Goal: Task Accomplishment & Management: Complete application form

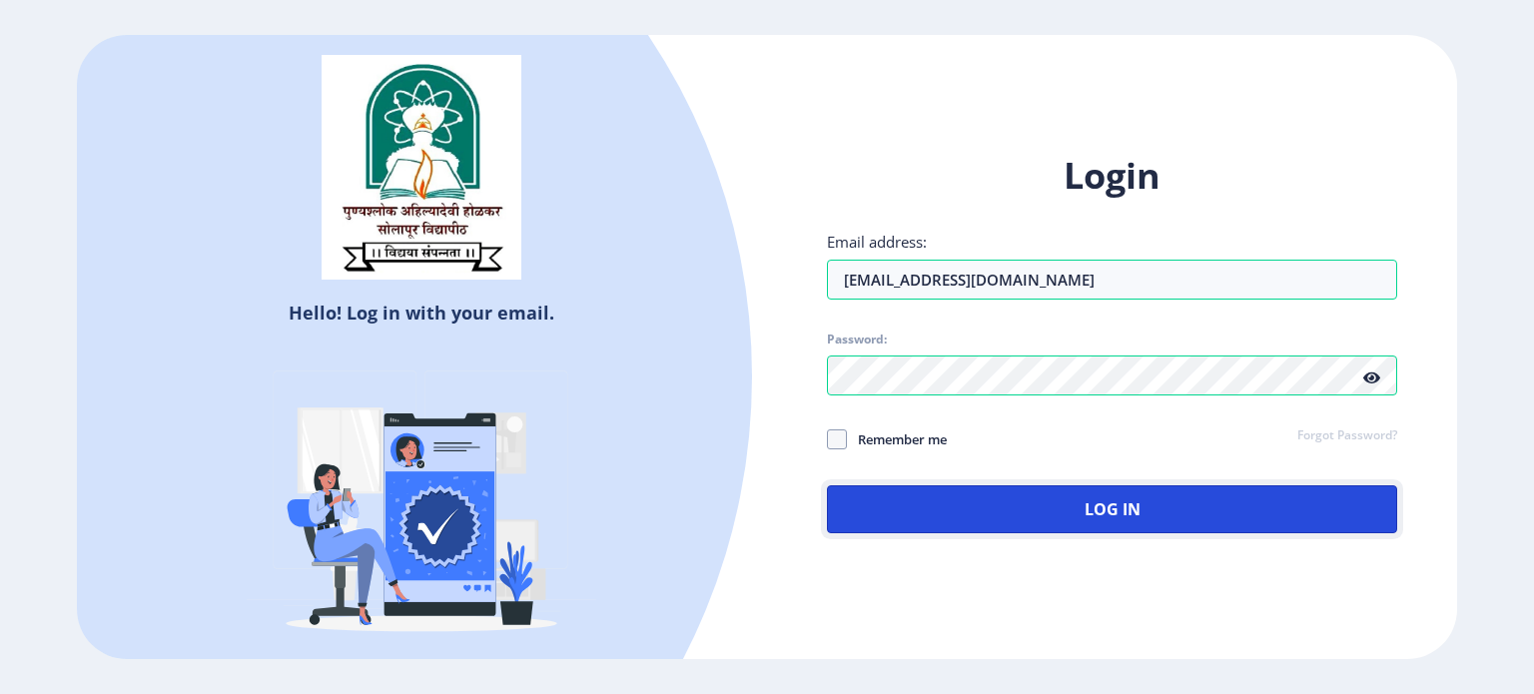
click at [1048, 501] on button "Log In" at bounding box center [1112, 509] width 570 height 48
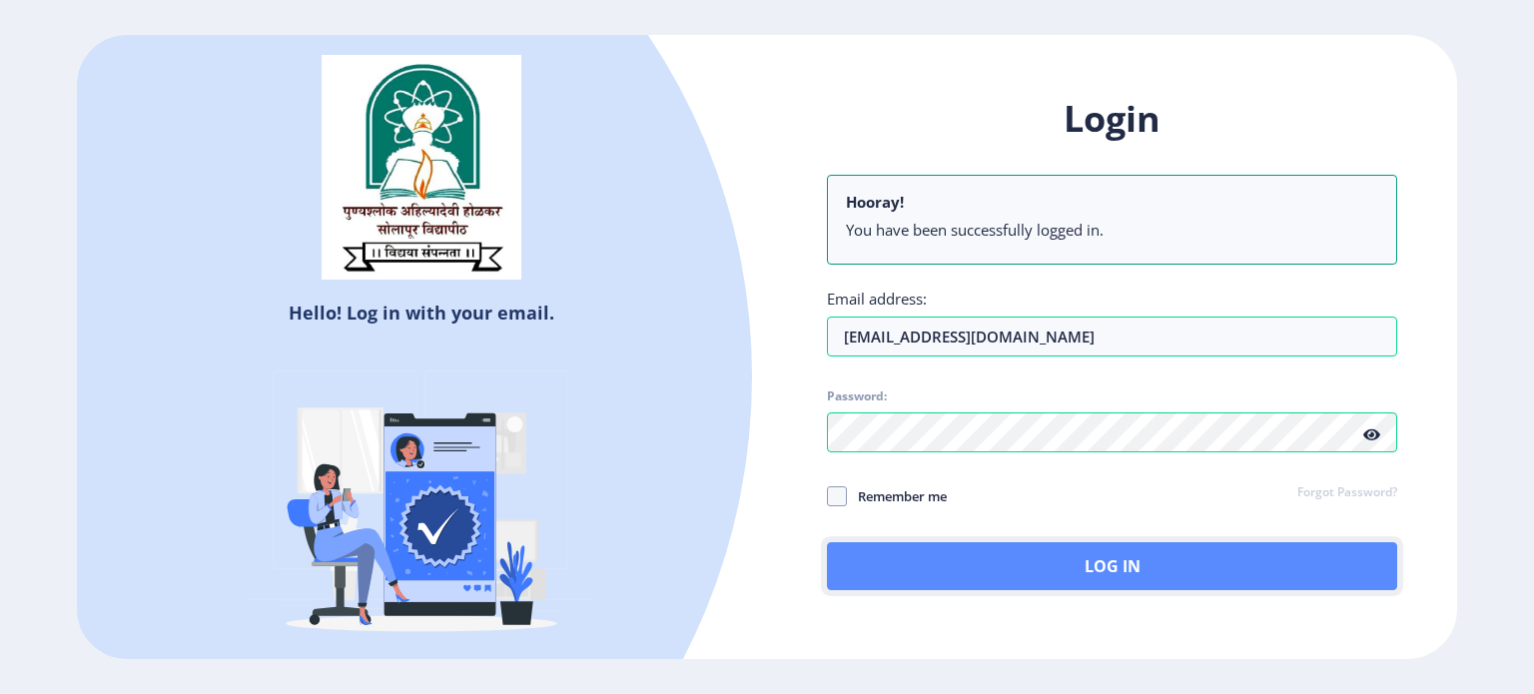
click at [1040, 561] on button "Log In" at bounding box center [1112, 566] width 570 height 48
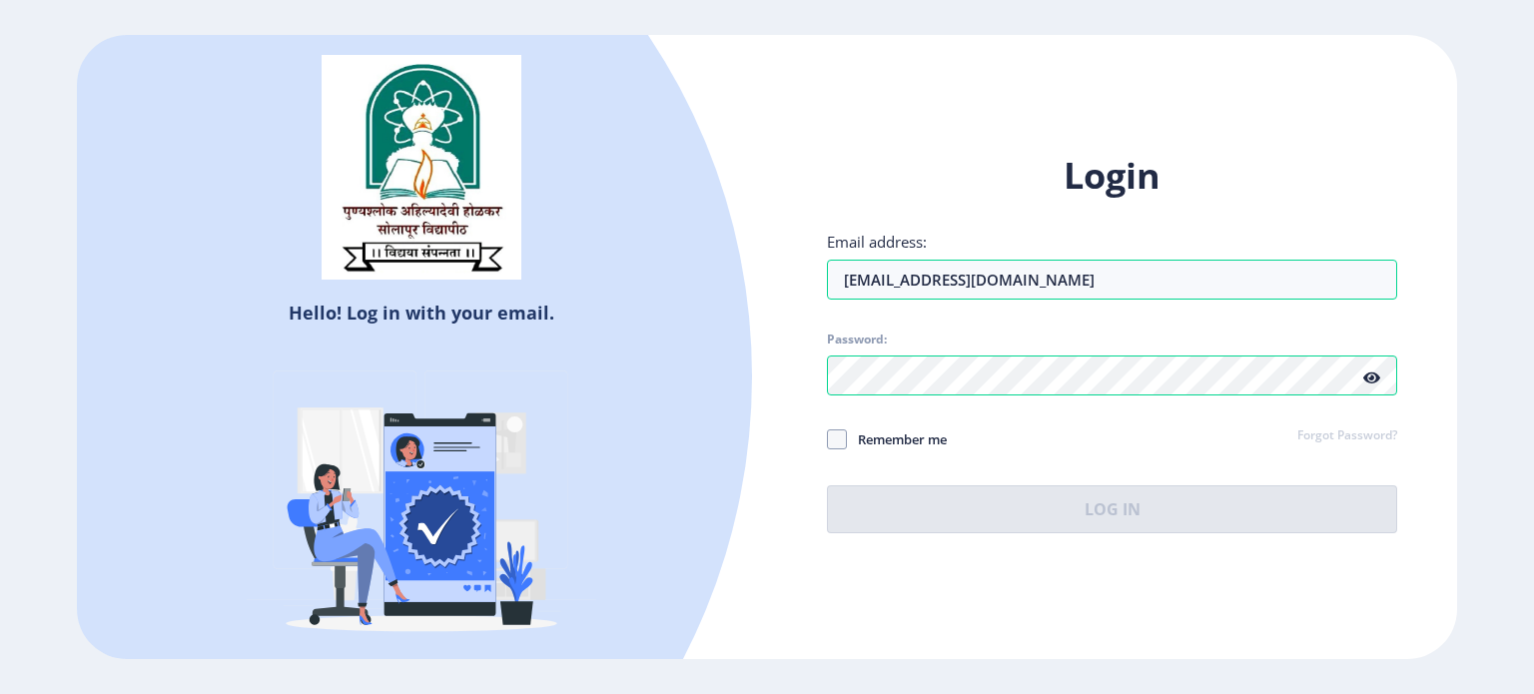
click at [1371, 379] on icon at bounding box center [1371, 378] width 17 height 15
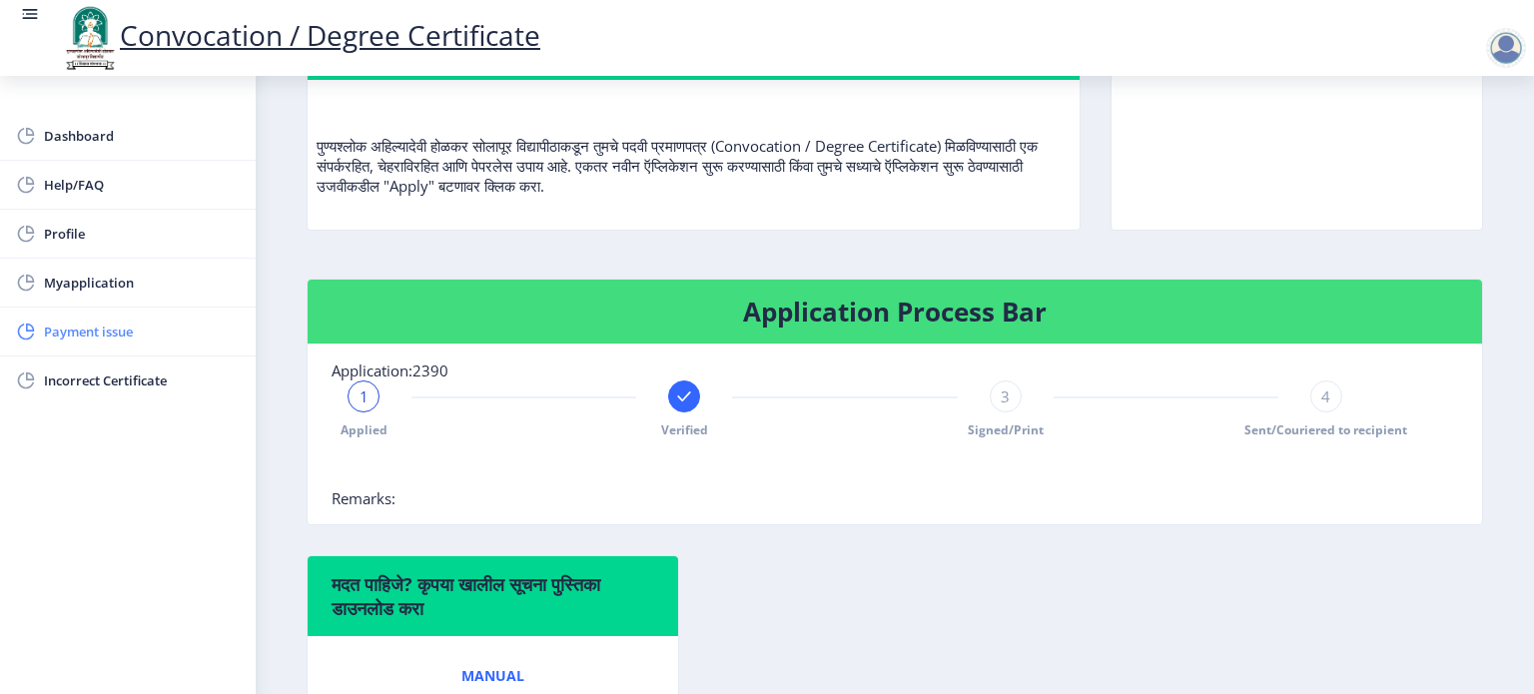
scroll to position [200, 0]
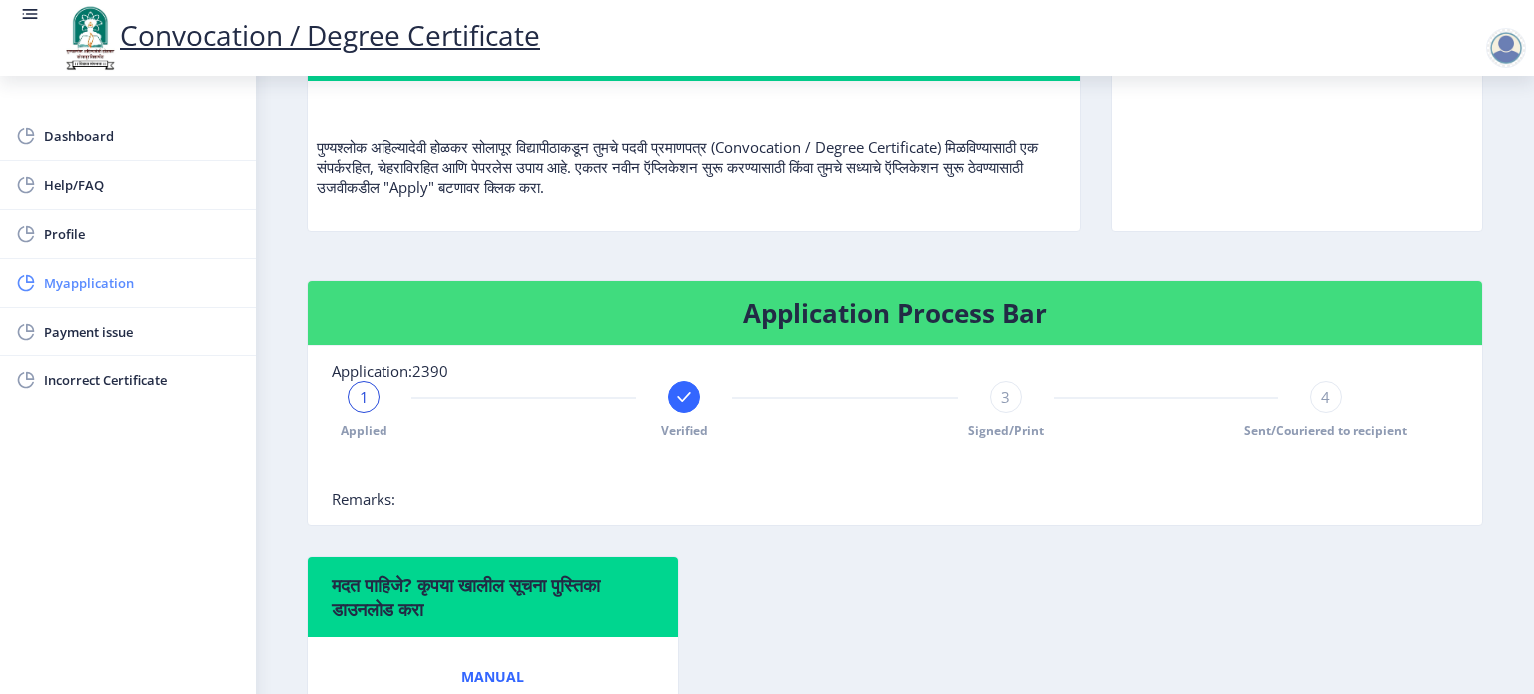
click at [94, 278] on span "Myapplication" at bounding box center [142, 283] width 196 height 24
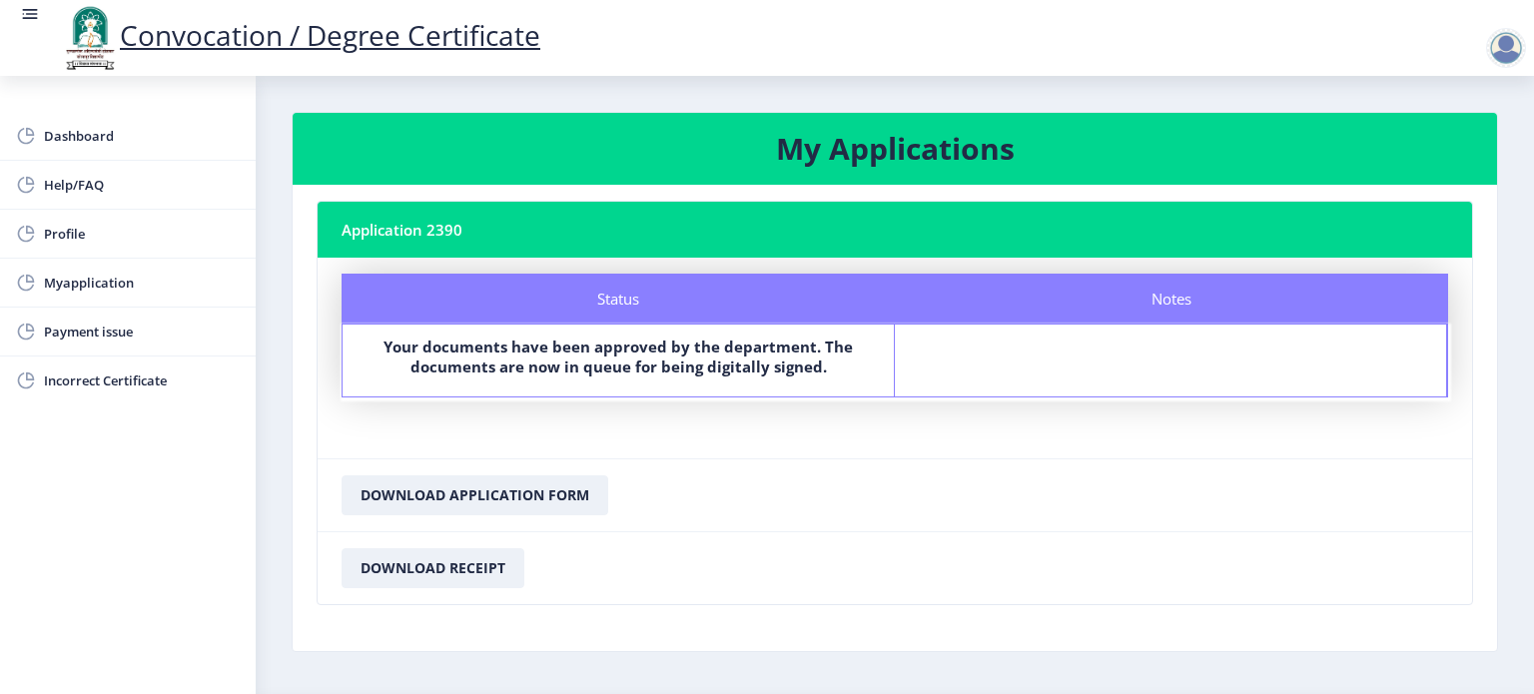
click at [1507, 50] on div at bounding box center [1506, 48] width 40 height 40
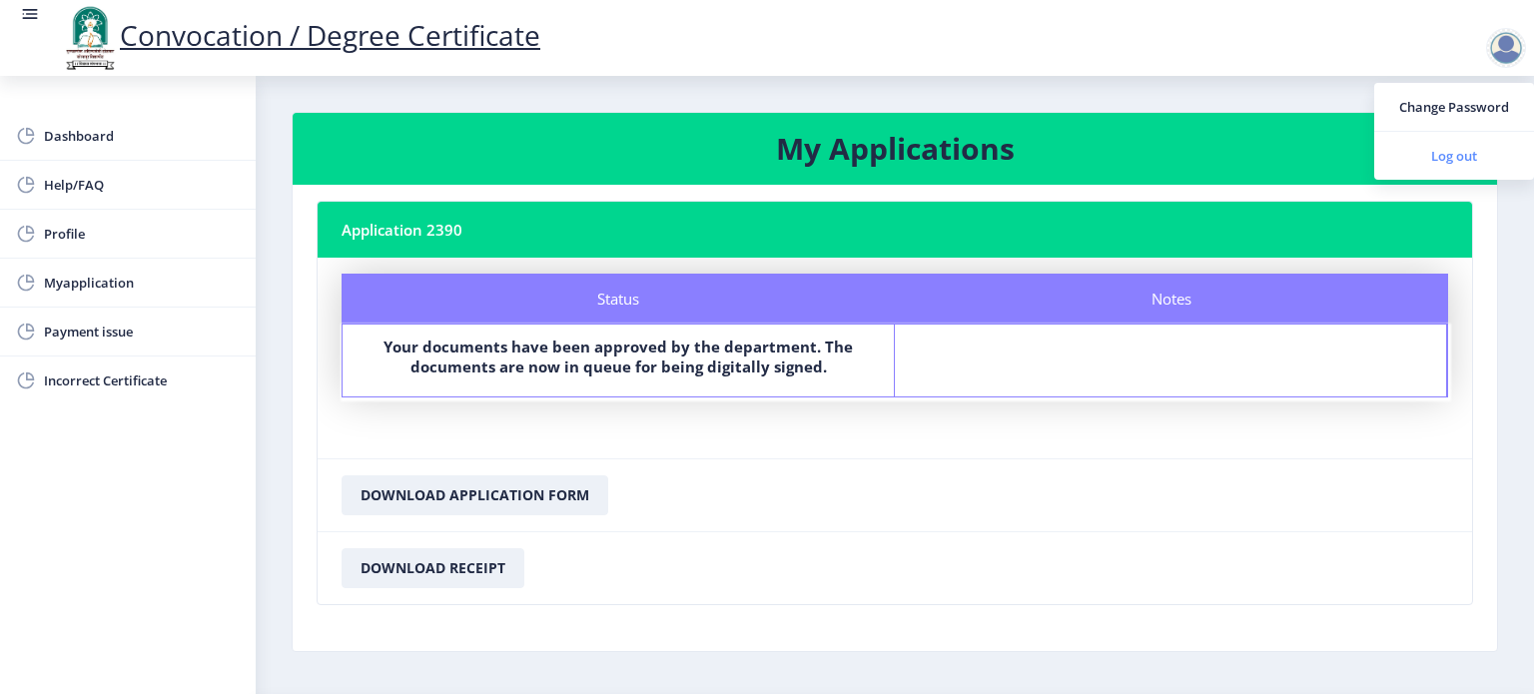
click at [1427, 160] on span "Log out" at bounding box center [1454, 156] width 128 height 24
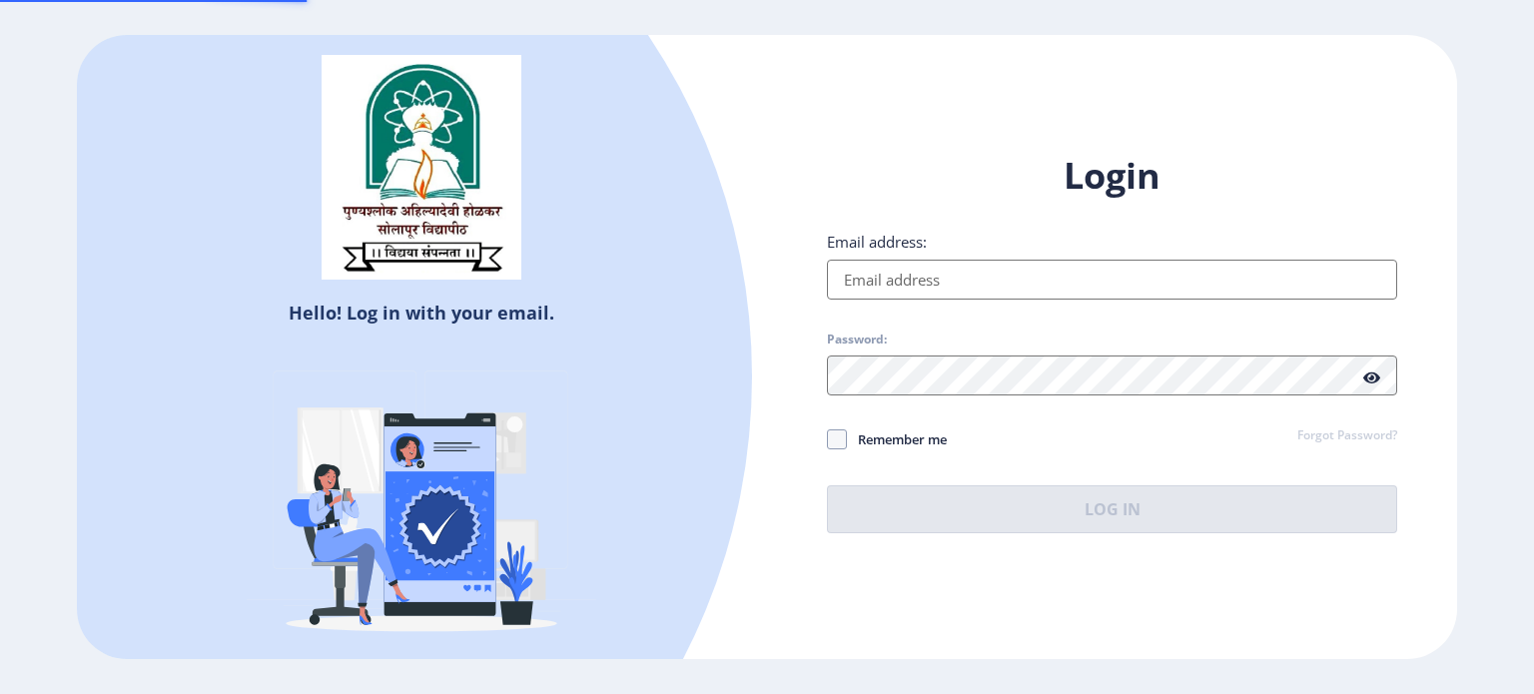
type input "[EMAIL_ADDRESS][DOMAIN_NAME]"
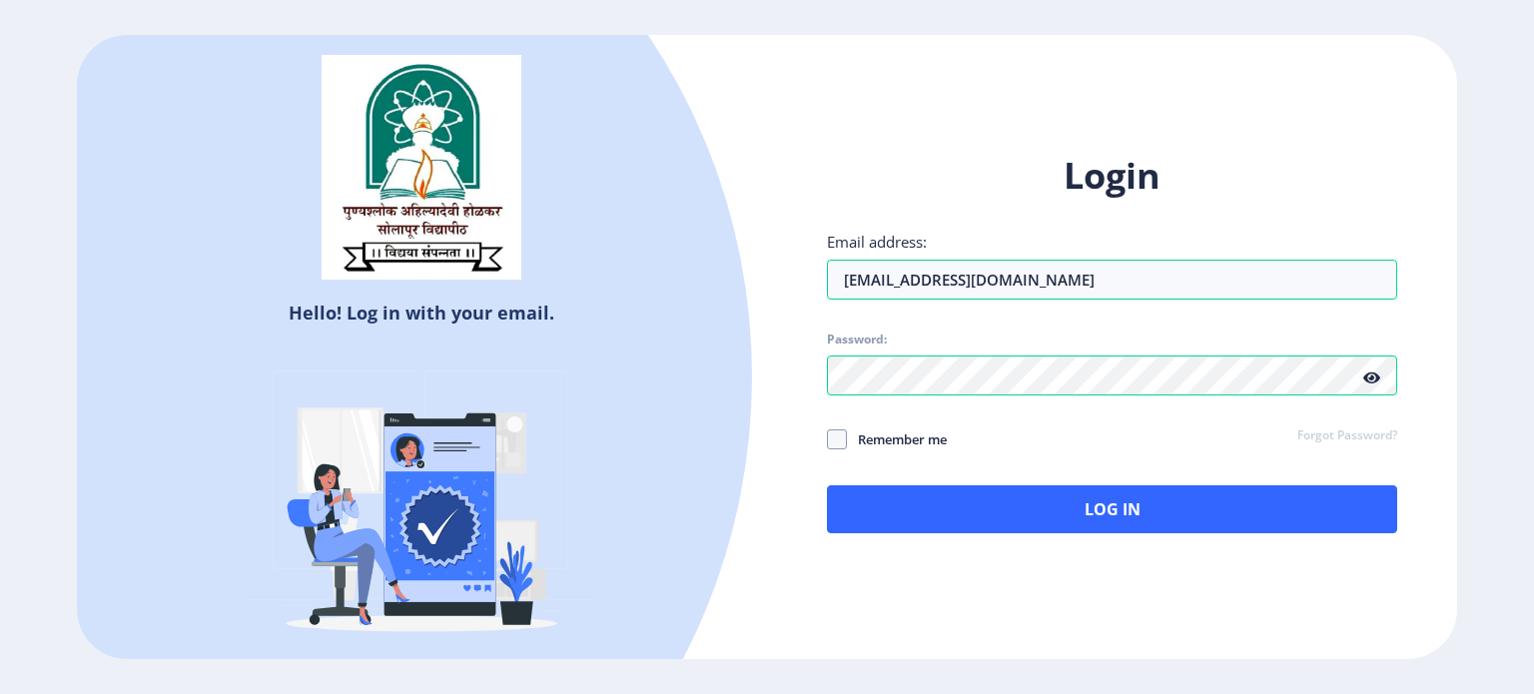
click at [1346, 66] on div "Hello! Log in with your email. Don't have an account? Register Login Email addr…" at bounding box center [767, 347] width 1380 height 625
